Goal: Information Seeking & Learning: Learn about a topic

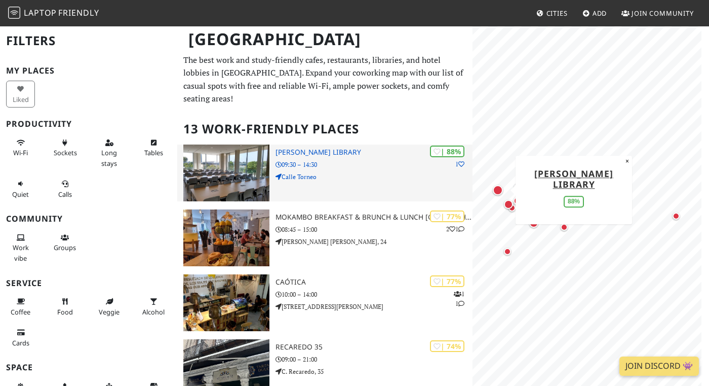
click at [293, 172] on p "Calle Torneo" at bounding box center [374, 177] width 197 height 10
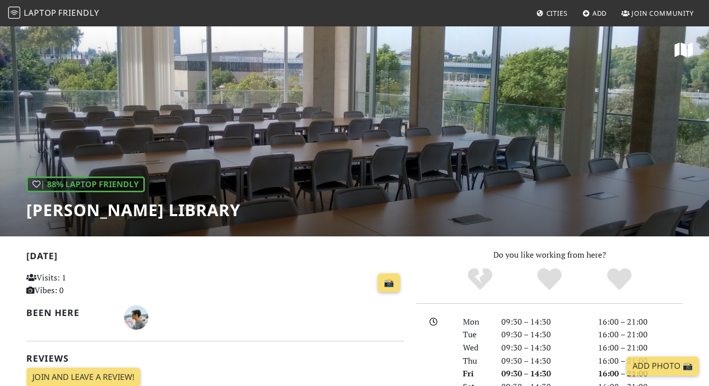
click at [293, 168] on div "| 88% Laptop Friendly [PERSON_NAME] Library" at bounding box center [354, 130] width 709 height 211
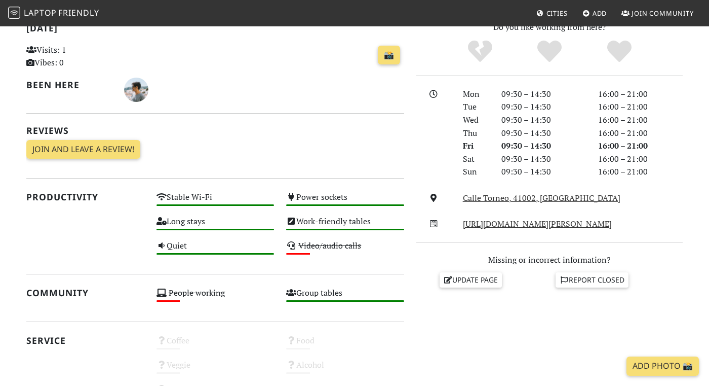
scroll to position [228, 0]
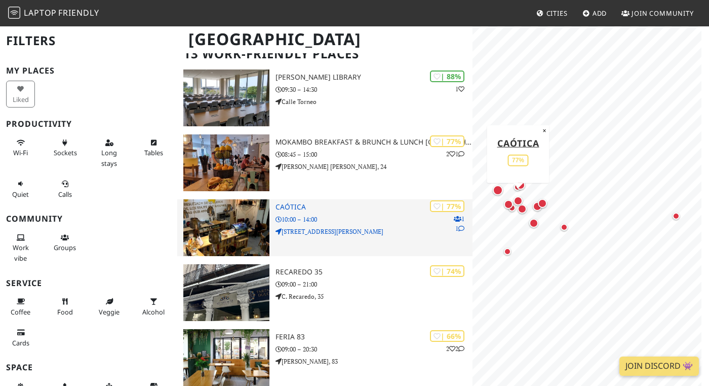
scroll to position [93, 0]
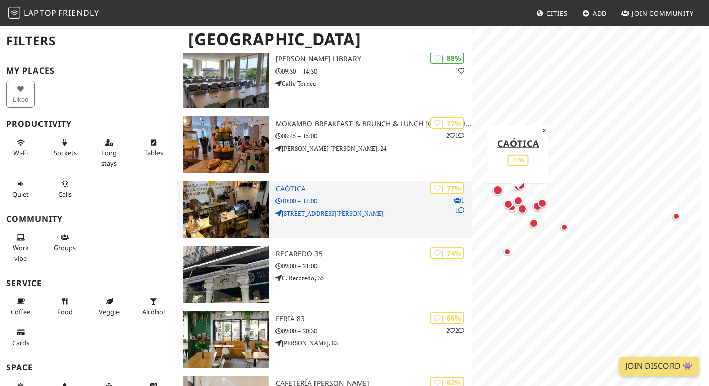
click at [212, 181] on img at bounding box center [226, 209] width 86 height 57
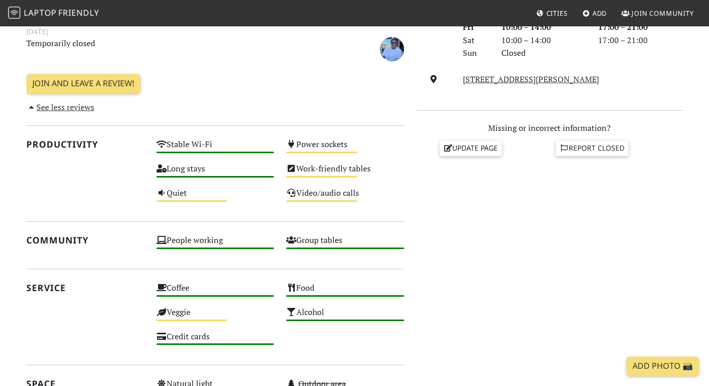
scroll to position [346, 0]
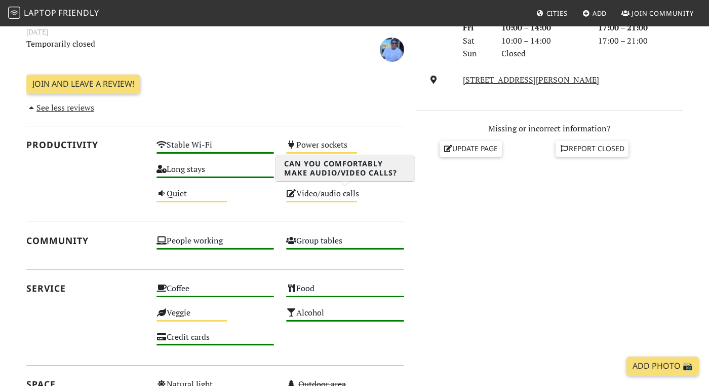
click at [312, 195] on div "Video/audio calls Medium" at bounding box center [345, 198] width 130 height 24
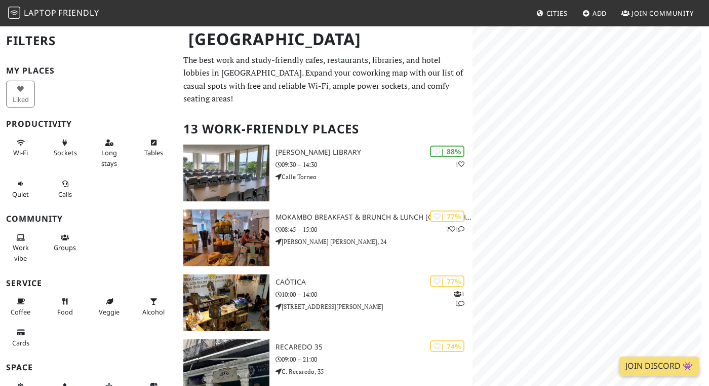
scroll to position [93, 0]
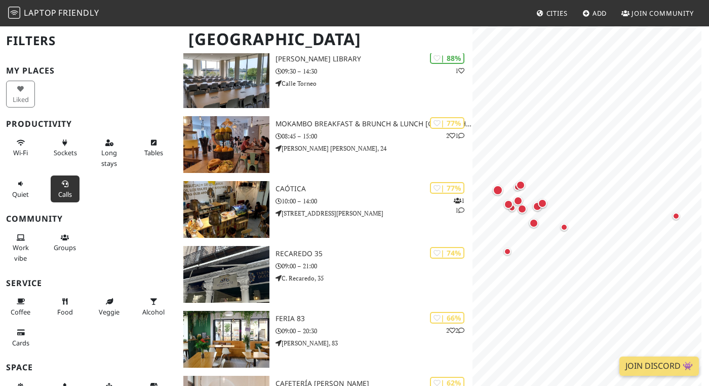
click at [53, 189] on button "Calls" at bounding box center [65, 188] width 29 height 27
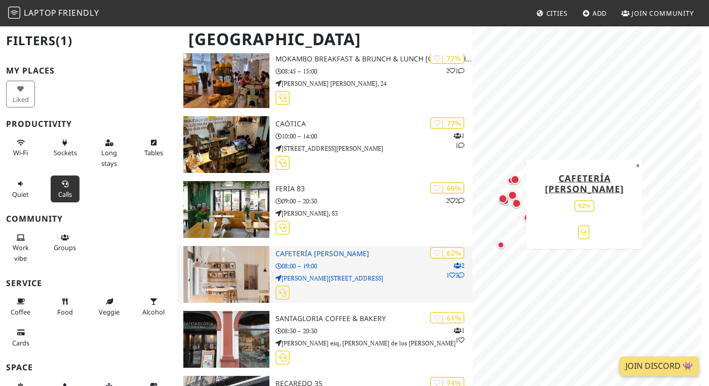
scroll to position [0, 0]
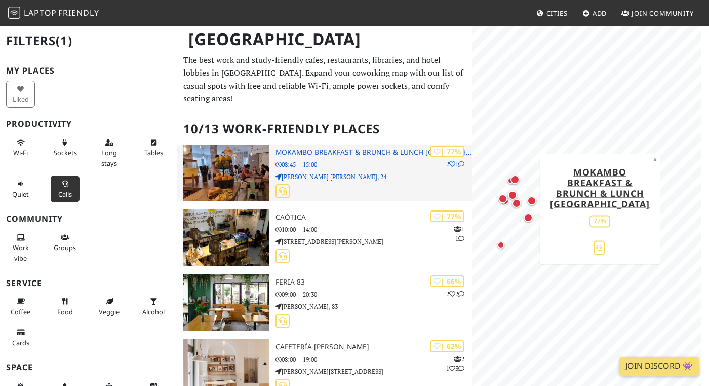
click at [328, 160] on p "08:45 – 15:00" at bounding box center [374, 165] width 197 height 10
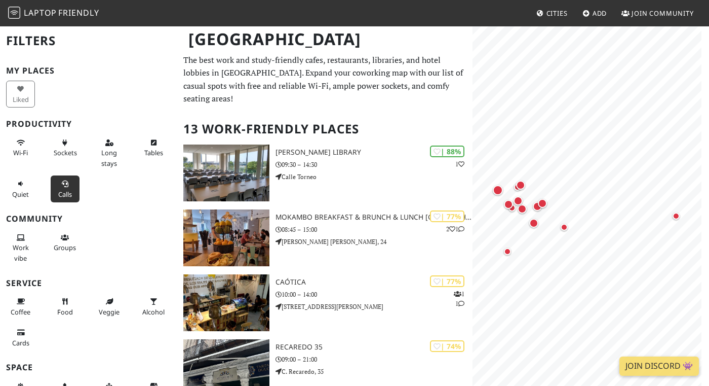
click at [70, 189] on button "Calls" at bounding box center [65, 188] width 29 height 27
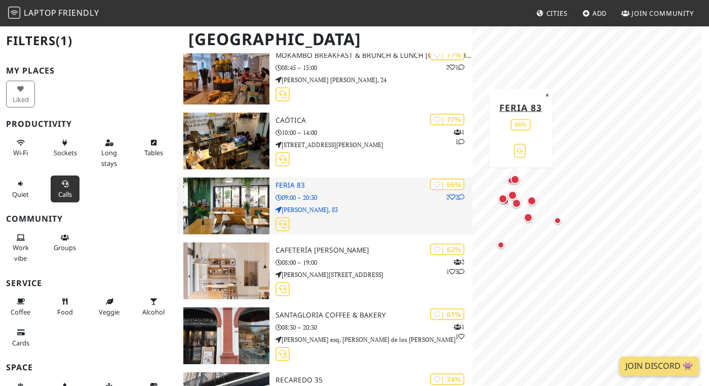
scroll to position [98, 0]
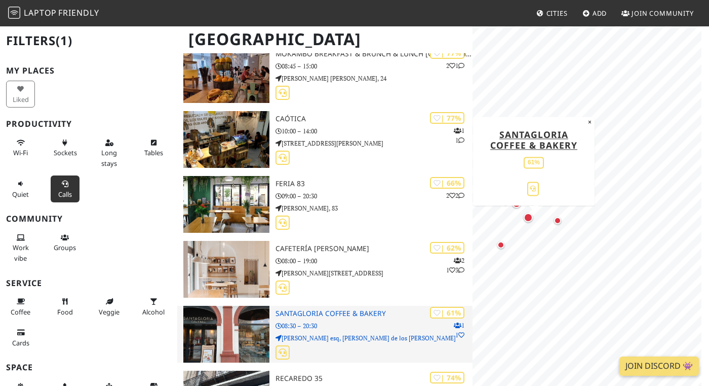
click at [265, 315] on img at bounding box center [226, 334] width 86 height 57
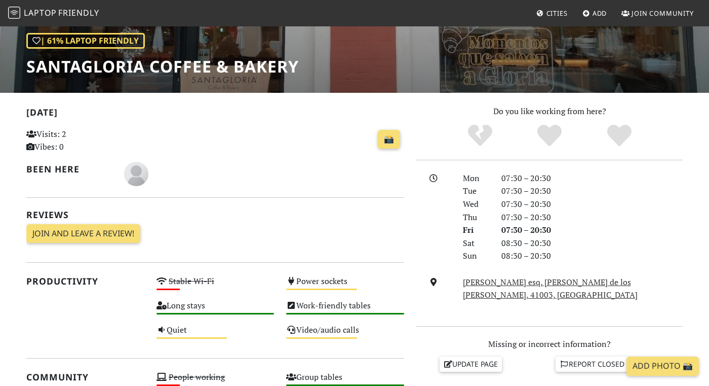
scroll to position [170, 0]
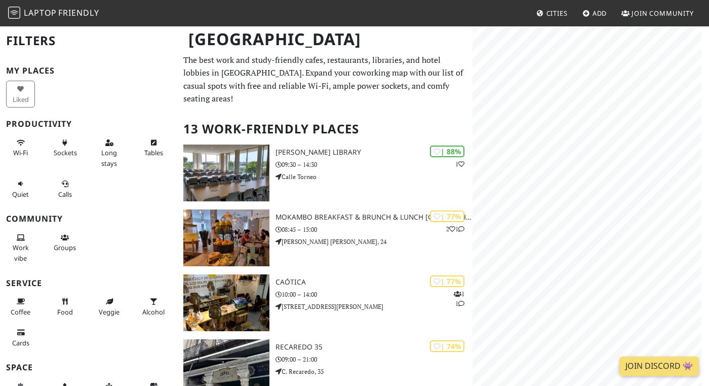
scroll to position [98, 0]
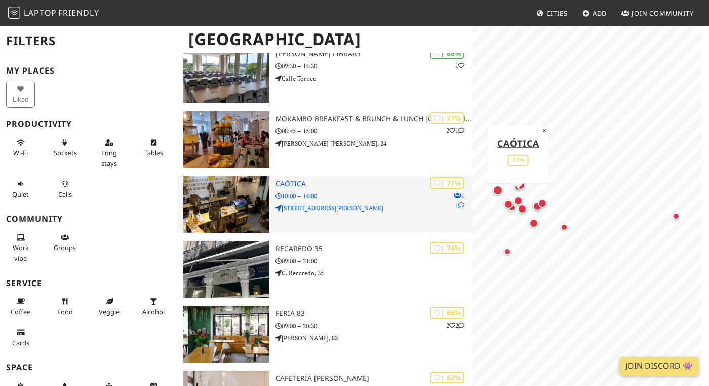
click at [295, 191] on p "10:00 – 14:00" at bounding box center [374, 196] width 197 height 10
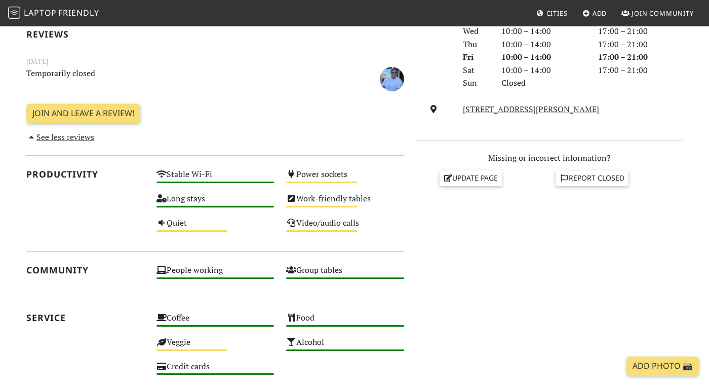
scroll to position [318, 0]
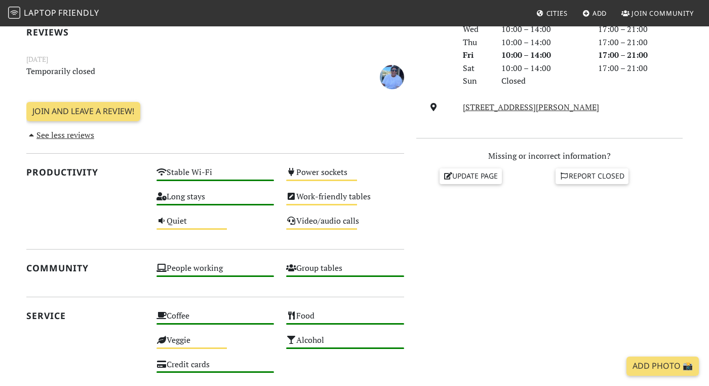
click at [332, 249] on hr at bounding box center [215, 249] width 378 height 1
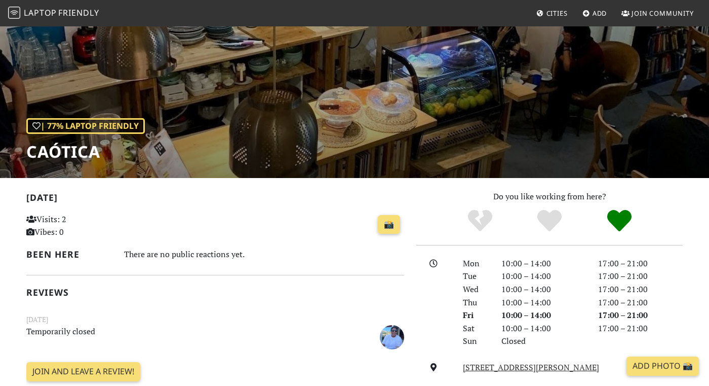
scroll to position [57, 0]
